Goal: Task Accomplishment & Management: Manage account settings

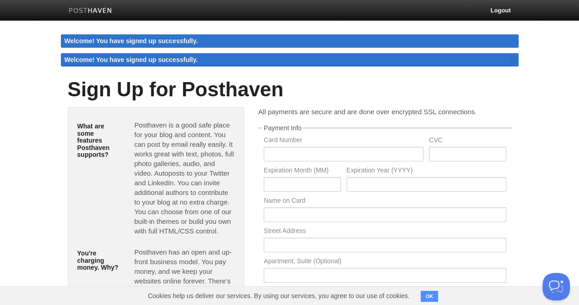
scroll to position [27, 0]
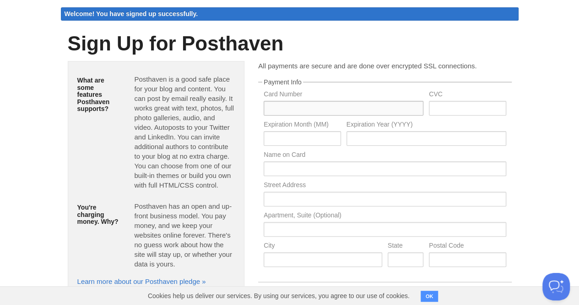
click at [328, 110] on input "text" at bounding box center [344, 108] width 160 height 15
type input "4628450069098755"
type input "453"
type input "09"
type input "2028"
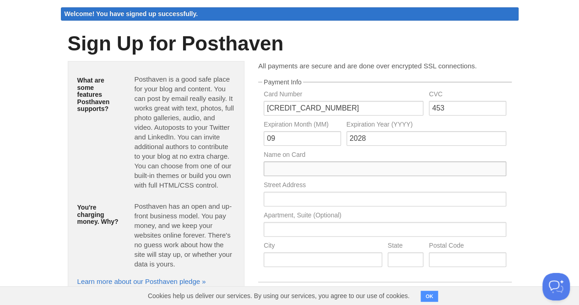
type input "[PERSON_NAME]"
click at [378, 155] on label "Name on Card" at bounding box center [385, 155] width 242 height 9
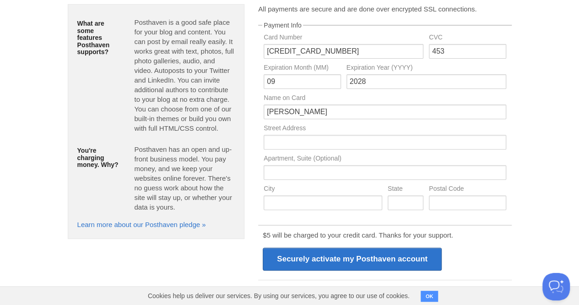
scroll to position [85, 0]
click at [367, 147] on input "text" at bounding box center [385, 141] width 242 height 15
click at [253, 175] on div "All payments are secure and are done over encrypted SSL connections. Payment In…" at bounding box center [384, 185] width 267 height 365
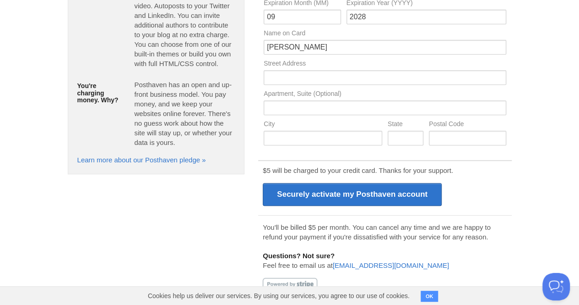
scroll to position [62, 0]
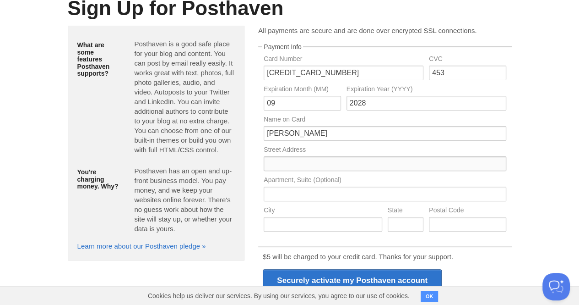
click at [296, 162] on input "text" at bounding box center [385, 163] width 242 height 15
click at [231, 147] on p "Posthaven is a good safe place for your blog and content. You can post by email…" at bounding box center [184, 96] width 101 height 115
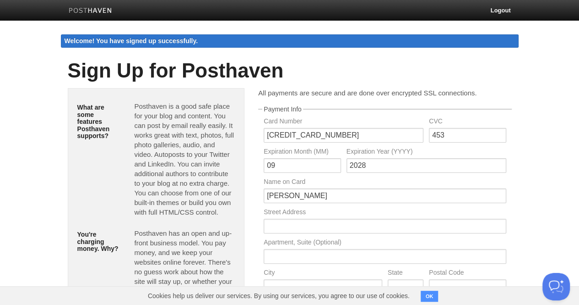
scroll to position [148, 0]
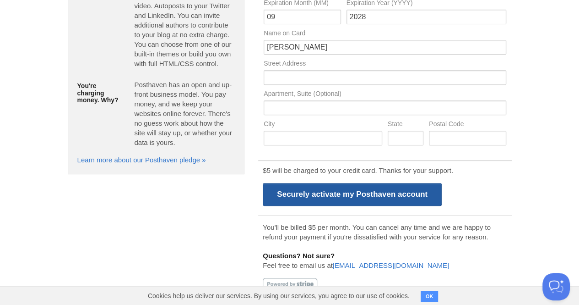
click at [316, 196] on input "Securely activate my Posthaven account" at bounding box center [352, 194] width 179 height 23
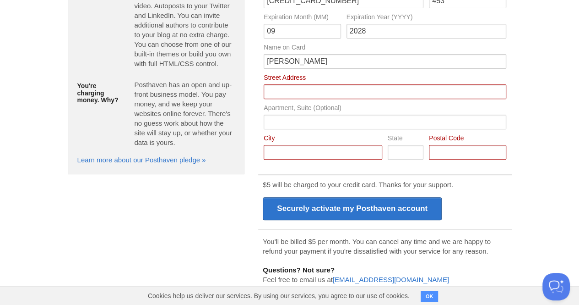
scroll to position [162, 0]
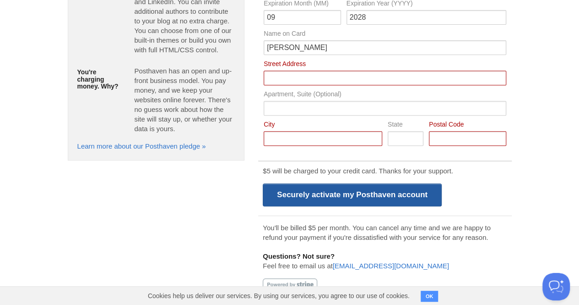
click at [283, 203] on input "Securely activate my Posthaven account" at bounding box center [352, 194] width 179 height 23
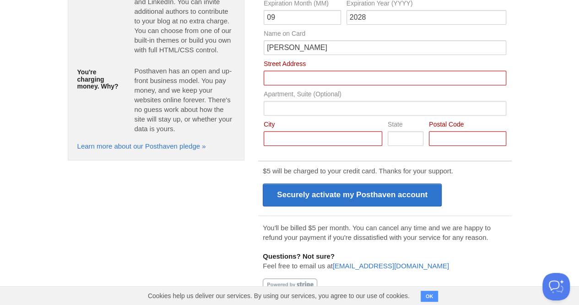
scroll to position [76, 0]
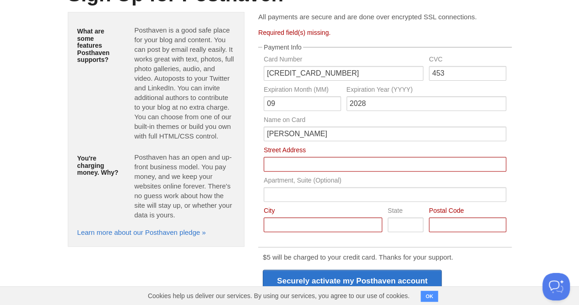
click at [281, 154] on label "Street Address" at bounding box center [385, 151] width 242 height 9
click at [281, 157] on input "Card Number" at bounding box center [385, 164] width 242 height 15
type input "Boon Lay Avenue"
type input "Block 218B"
type input "Singapore"
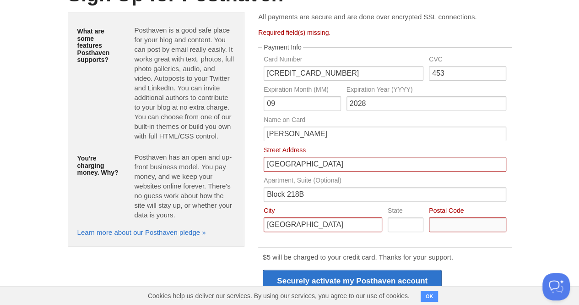
type input "640218"
click at [319, 162] on input "Boon Lay Avenue" at bounding box center [385, 164] width 242 height 15
click at [333, 163] on input "Boon Lay Avenue" at bounding box center [385, 164] width 242 height 15
type input "Boon Lay Avenue"
click at [280, 196] on input "Block 218B" at bounding box center [385, 194] width 242 height 15
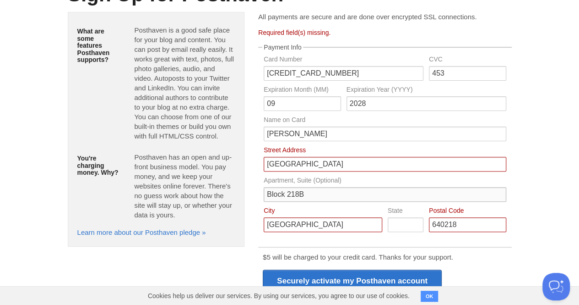
click at [280, 196] on input "Block 218B" at bounding box center [385, 194] width 242 height 15
click at [286, 220] on input "Singapore" at bounding box center [323, 224] width 119 height 15
click at [447, 229] on input "640218" at bounding box center [467, 224] width 77 height 15
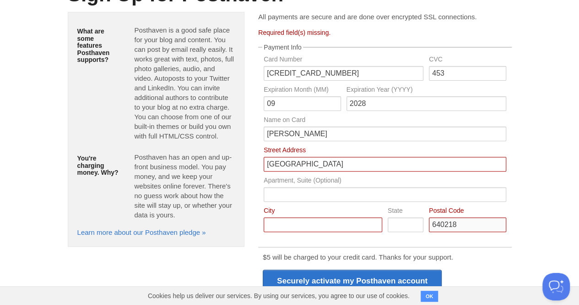
click at [445, 227] on input "640218" at bounding box center [467, 224] width 77 height 15
type input "642218"
click at [490, 263] on div "$5 will be charged to your credit card. Thanks for your support. Securely activ…" at bounding box center [384, 272] width 253 height 53
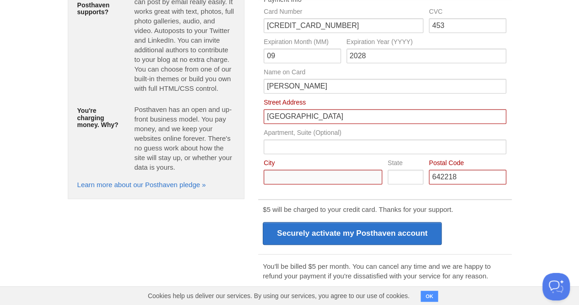
click at [325, 174] on input "Card Number" at bounding box center [323, 176] width 119 height 15
type input "Singapore"
click at [360, 195] on form "Required field(s) missing. Payment Info Card Number 4628450069098755 CVC 453 Ex…" at bounding box center [384, 159] width 253 height 354
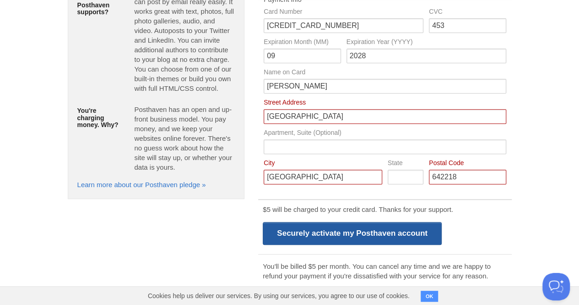
click at [338, 228] on input "Securely activate my Posthaven account" at bounding box center [352, 233] width 179 height 23
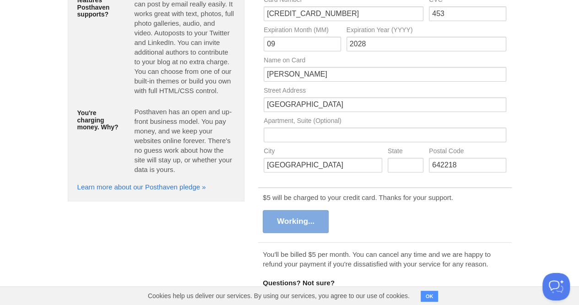
scroll to position [113, 0]
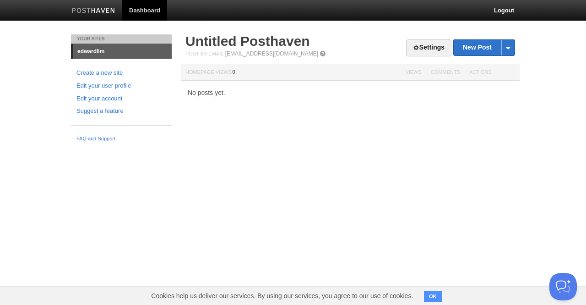
click at [215, 96] on div "Settings New Post by Web by Email Untitled Posthaven Post by Email post@edwardl…" at bounding box center [350, 74] width 343 height 80
click at [222, 115] on div "Your Sites edwardlim Create a new site Edit your user profile Edit your account…" at bounding box center [293, 90] width 458 height 112
click at [94, 48] on link "edwardlim" at bounding box center [122, 51] width 99 height 15
click at [104, 72] on link "Create a new site" at bounding box center [121, 73] width 90 height 10
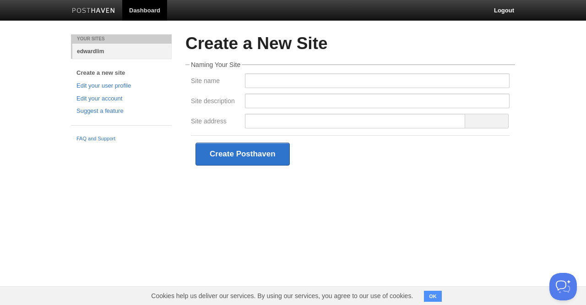
click at [96, 51] on link "edwardlim" at bounding box center [121, 51] width 99 height 15
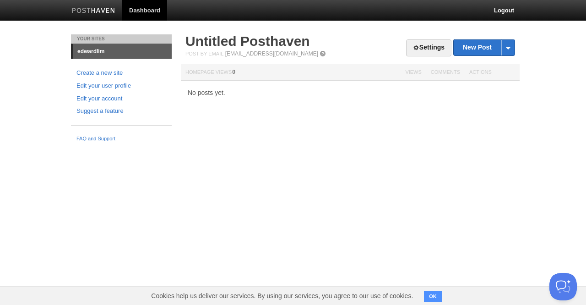
click at [116, 11] on link at bounding box center [93, 11] width 57 height 21
click at [274, 146] on html "Dashboard Logout Your Sites edwardlim Create a new site Edit your user profile …" at bounding box center [293, 73] width 586 height 146
click at [230, 70] on th "Homepage Views 0" at bounding box center [291, 72] width 220 height 17
click at [508, 44] on span at bounding box center [508, 47] width 14 height 16
click at [410, 82] on div "Settings New Post by Web by Email Untitled Posthaven Post by Email post@edwardl…" at bounding box center [350, 74] width 343 height 80
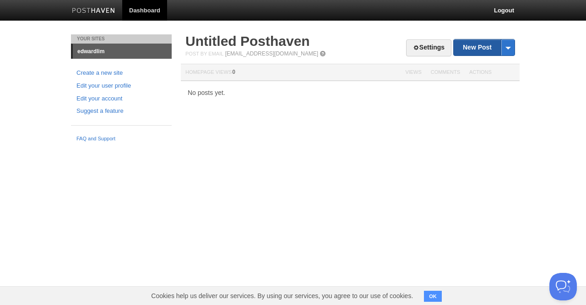
click at [474, 48] on link "New Post" at bounding box center [484, 47] width 61 height 16
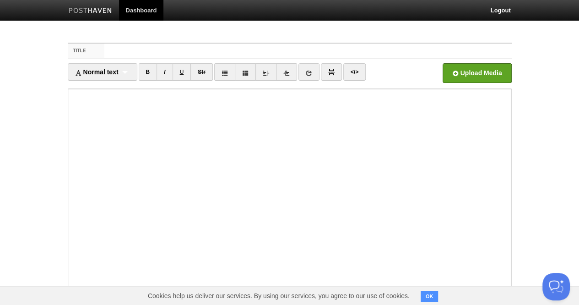
click at [93, 1] on link at bounding box center [90, 11] width 57 height 21
click at [153, 8] on link "Dashboard" at bounding box center [141, 10] width 45 height 21
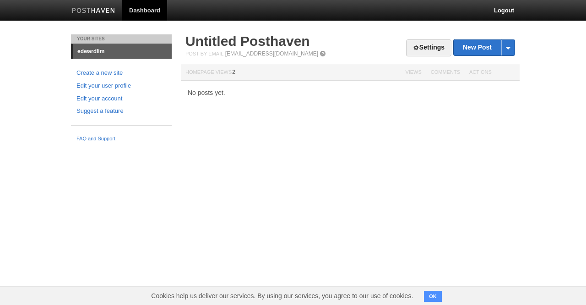
click at [235, 72] on span "2" at bounding box center [233, 72] width 3 height 6
click at [432, 42] on link "Settings" at bounding box center [428, 47] width 45 height 17
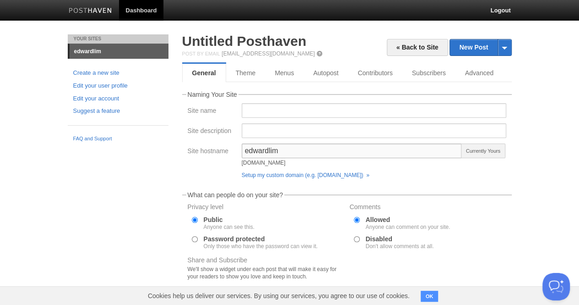
click at [250, 150] on input "edwardlim" at bounding box center [352, 150] width 221 height 15
click at [321, 148] on input "edwardlim" at bounding box center [352, 150] width 221 height 15
click at [297, 168] on div "edwardlim [DOMAIN_NAME]" at bounding box center [352, 156] width 221 height 27
click at [261, 110] on input "Site name" at bounding box center [374, 110] width 265 height 15
click at [251, 76] on link "Theme" at bounding box center [246, 73] width 40 height 18
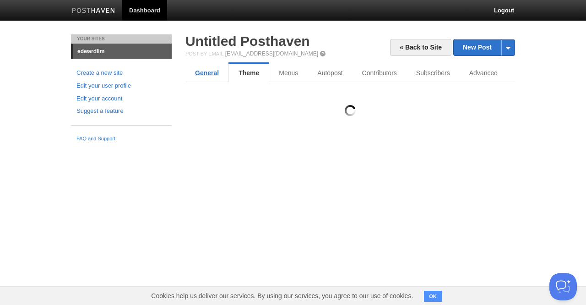
click at [214, 66] on link "General" at bounding box center [206, 73] width 43 height 18
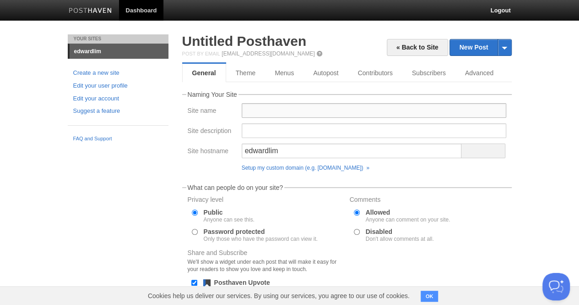
click at [251, 115] on input "Site name" at bounding box center [374, 110] width 265 height 15
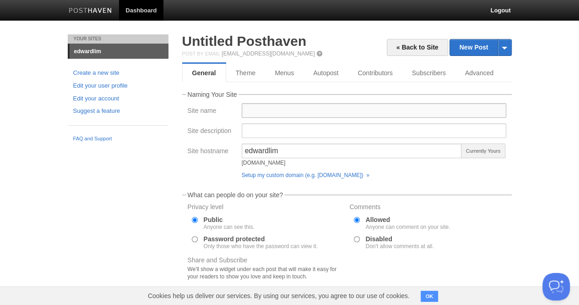
type input "d"
click at [284, 113] on input "[PERSON_NAME]" at bounding box center [374, 110] width 265 height 15
type input "[PERSON_NAME]"
click at [255, 138] on div at bounding box center [374, 133] width 270 height 20
type input "Writing for Equanimity"
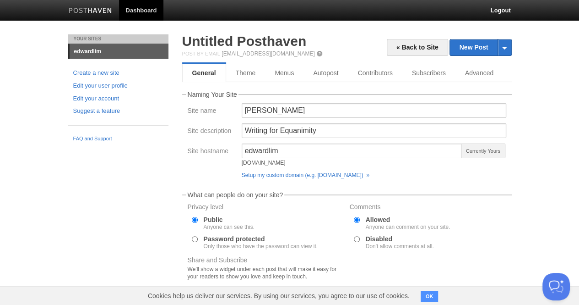
click at [452, 193] on fieldset "What can people do on your site? Privacy level Public Anyone can see this. Pass…" at bounding box center [347, 262] width 330 height 142
click at [316, 126] on input "Writing for Equanimity" at bounding box center [374, 130] width 265 height 15
click at [177, 150] on div "« Back to Site New Post by Web by Email Untitled [GEOGRAPHIC_DATA] Post by Emai…" at bounding box center [346, 220] width 343 height 373
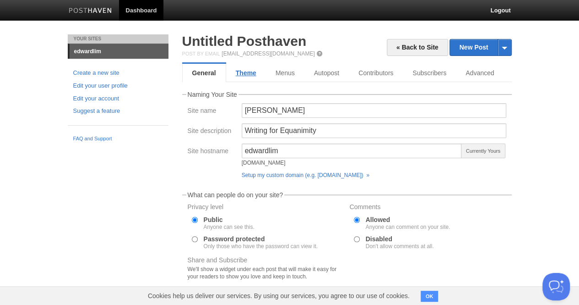
click at [237, 70] on link "Theme" at bounding box center [246, 73] width 40 height 18
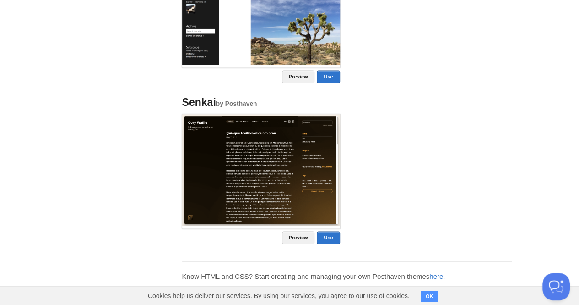
scroll to position [780, 0]
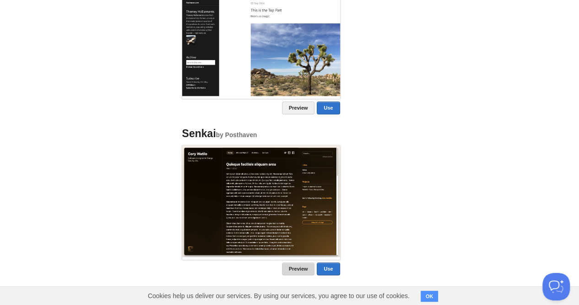
click at [297, 262] on link "Preview" at bounding box center [298, 268] width 33 height 13
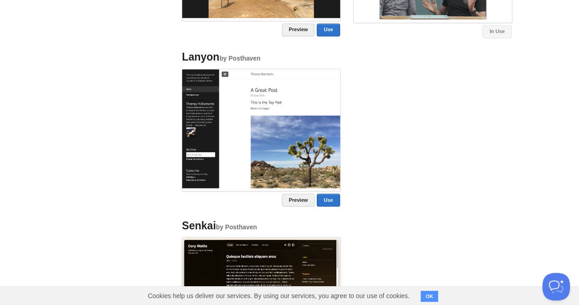
scroll to position [686, 0]
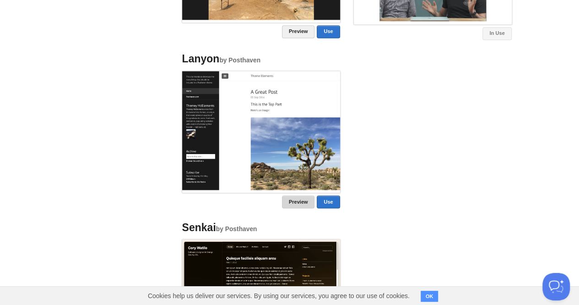
click at [291, 199] on link "Preview" at bounding box center [298, 201] width 33 height 13
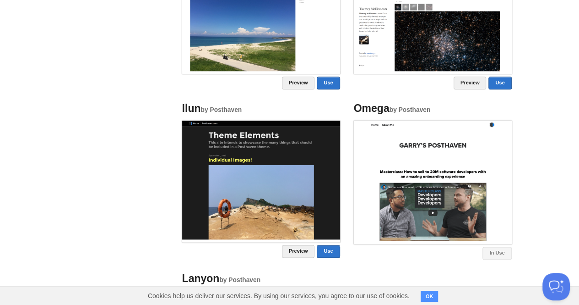
scroll to position [486, 0]
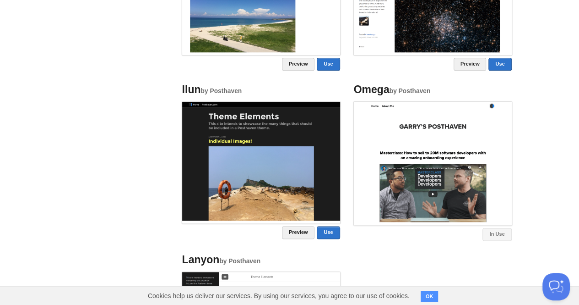
click at [197, 193] on img at bounding box center [261, 161] width 158 height 119
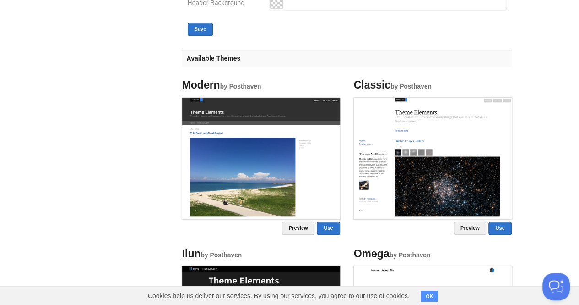
scroll to position [310, 0]
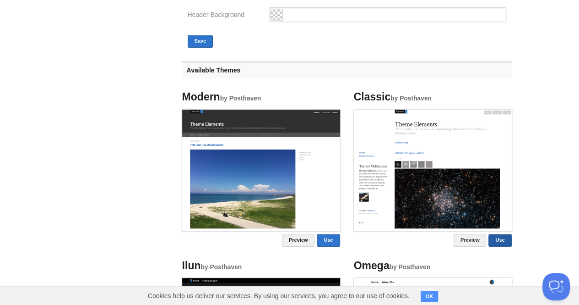
click at [506, 244] on link "Use" at bounding box center [500, 240] width 23 height 13
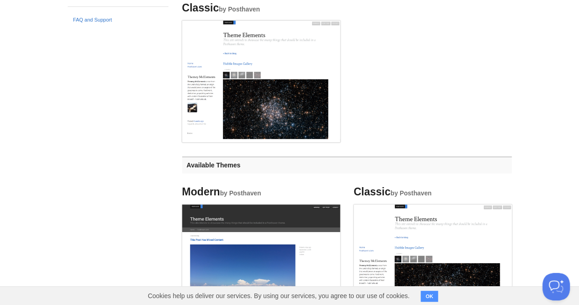
scroll to position [0, 0]
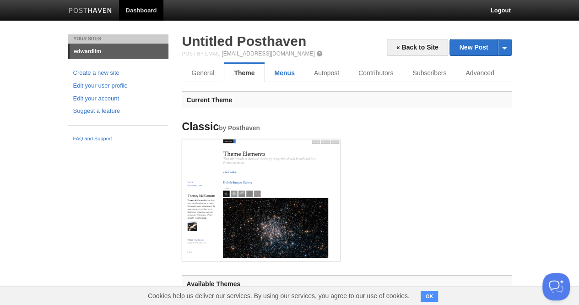
click at [267, 75] on link "Menus" at bounding box center [284, 73] width 39 height 18
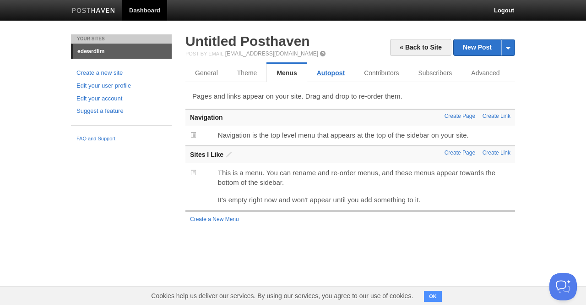
click at [321, 68] on link "Autopost" at bounding box center [330, 73] width 47 height 18
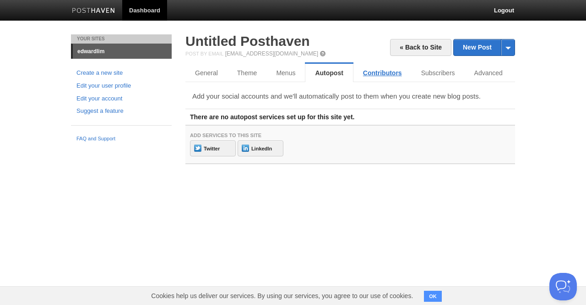
click at [383, 70] on link "Contributors" at bounding box center [383, 73] width 58 height 18
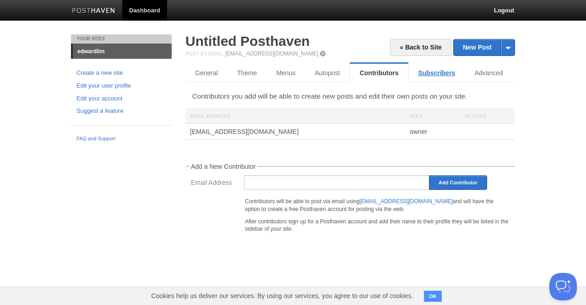
click at [421, 65] on link "Subscribers" at bounding box center [437, 73] width 56 height 18
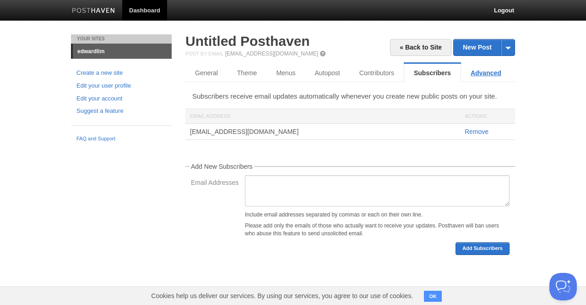
click at [474, 78] on link "Advanced" at bounding box center [486, 73] width 50 height 18
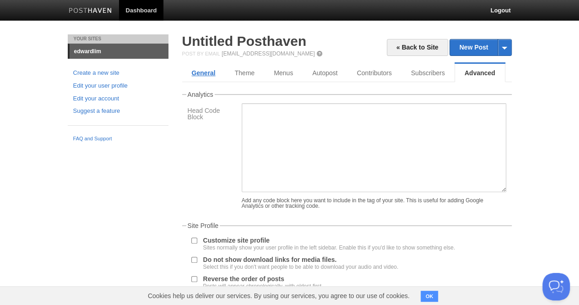
click at [197, 67] on link "General" at bounding box center [203, 73] width 43 height 18
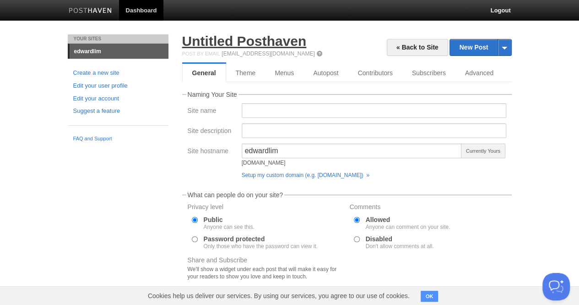
click at [210, 44] on link "Untitled Posthaven" at bounding box center [244, 40] width 125 height 15
drag, startPoint x: 261, startPoint y: 113, endPoint x: 204, endPoint y: 90, distance: 61.8
click at [204, 90] on div "« Back to Site New Post by Web by Email Untitled [GEOGRAPHIC_DATA] Post by Emai…" at bounding box center [347, 207] width 330 height 346
click at [260, 108] on input "Site name" at bounding box center [374, 110] width 265 height 15
type input "[PERSON_NAME]"
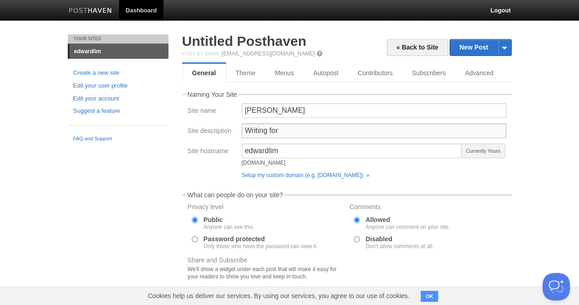
type input "Writing for Equanimity"
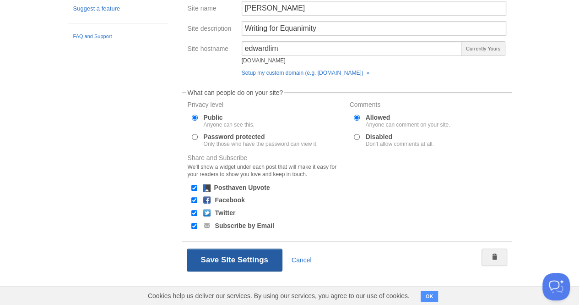
click at [245, 261] on button "Save Site Settings" at bounding box center [235, 259] width 96 height 23
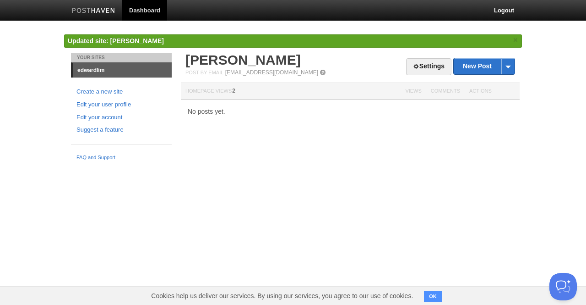
click at [545, 135] on body "Dashboard Logout Updated site: [PERSON_NAME] × Your Sites edwardlim Create a ne…" at bounding box center [293, 82] width 586 height 165
